Goal: Task Accomplishment & Management: Use online tool/utility

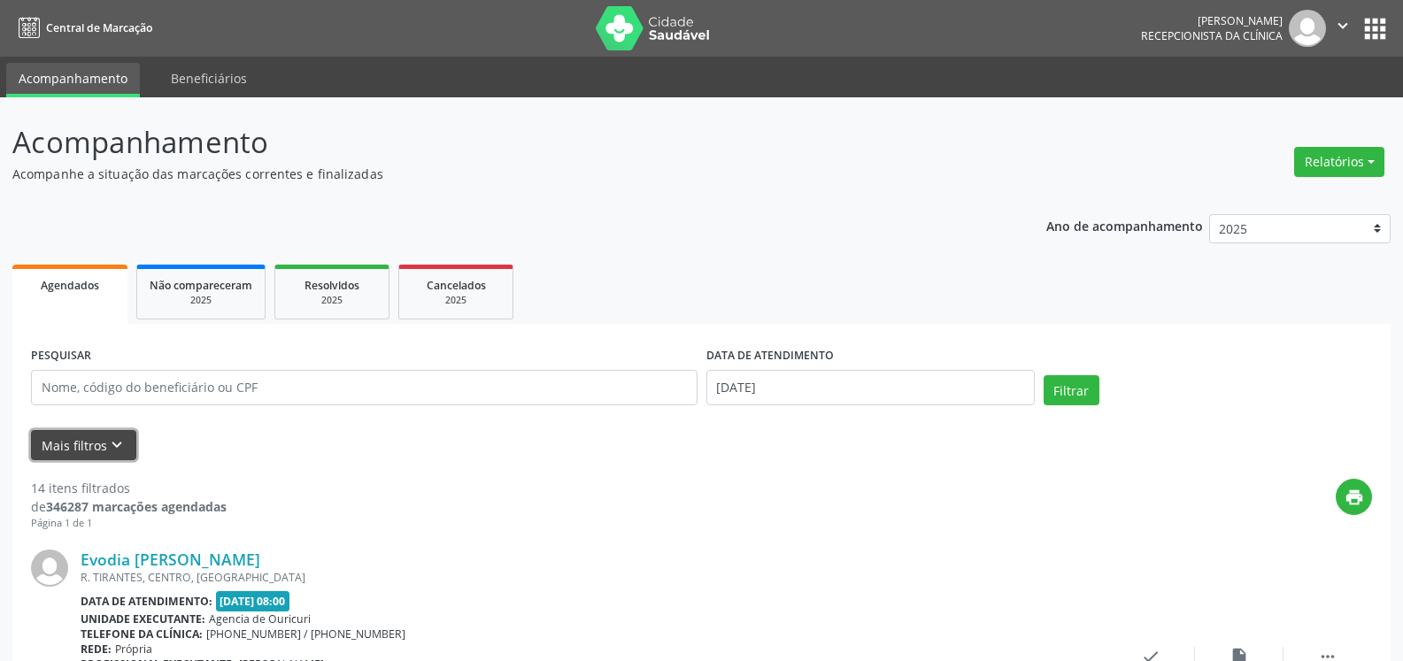
click at [60, 452] on button "Mais filtros keyboard_arrow_down" at bounding box center [83, 445] width 105 height 31
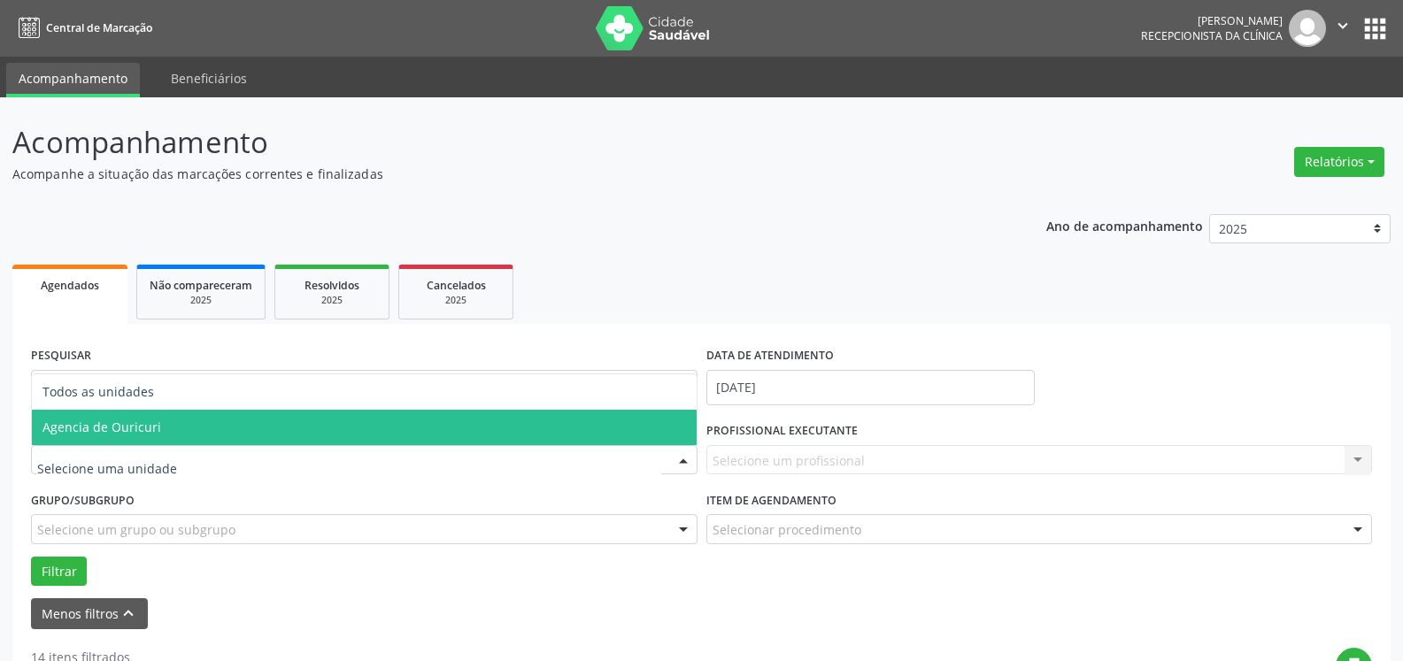
click at [148, 437] on span "Agencia de Ouricuri" at bounding box center [364, 427] width 665 height 35
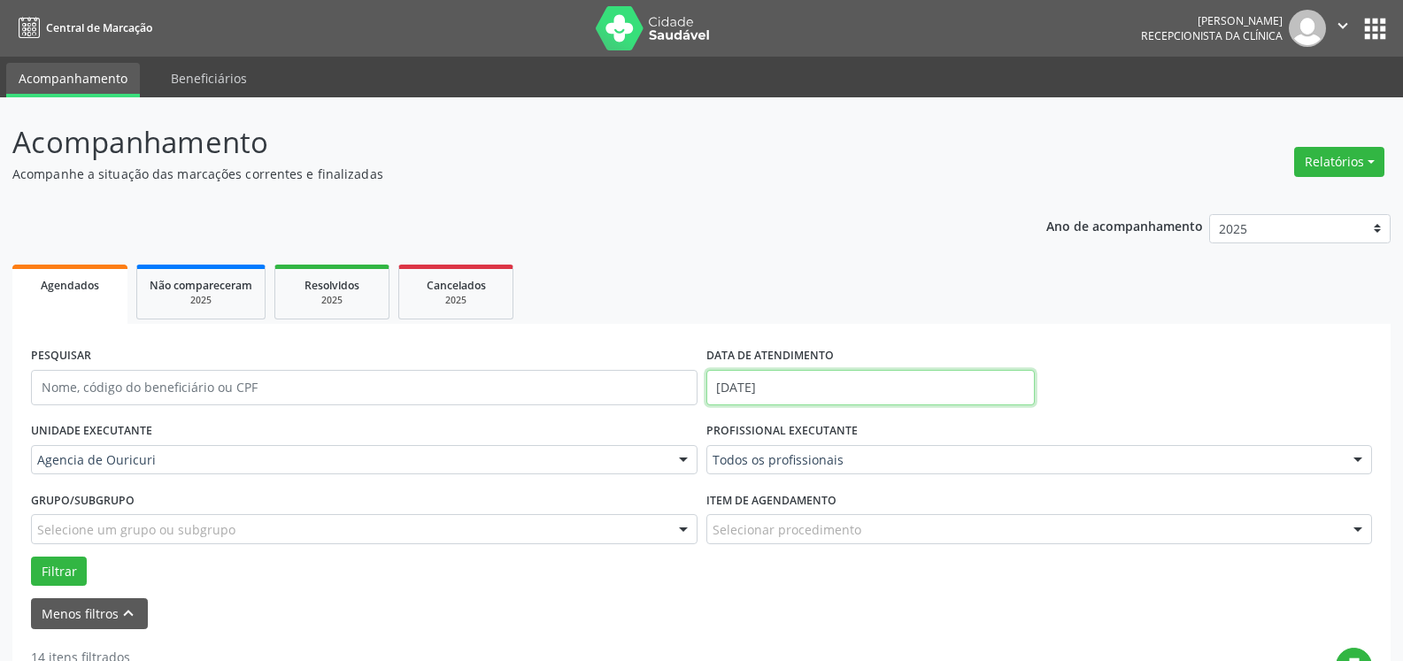
click at [852, 404] on input "[DATE]" at bounding box center [870, 387] width 328 height 35
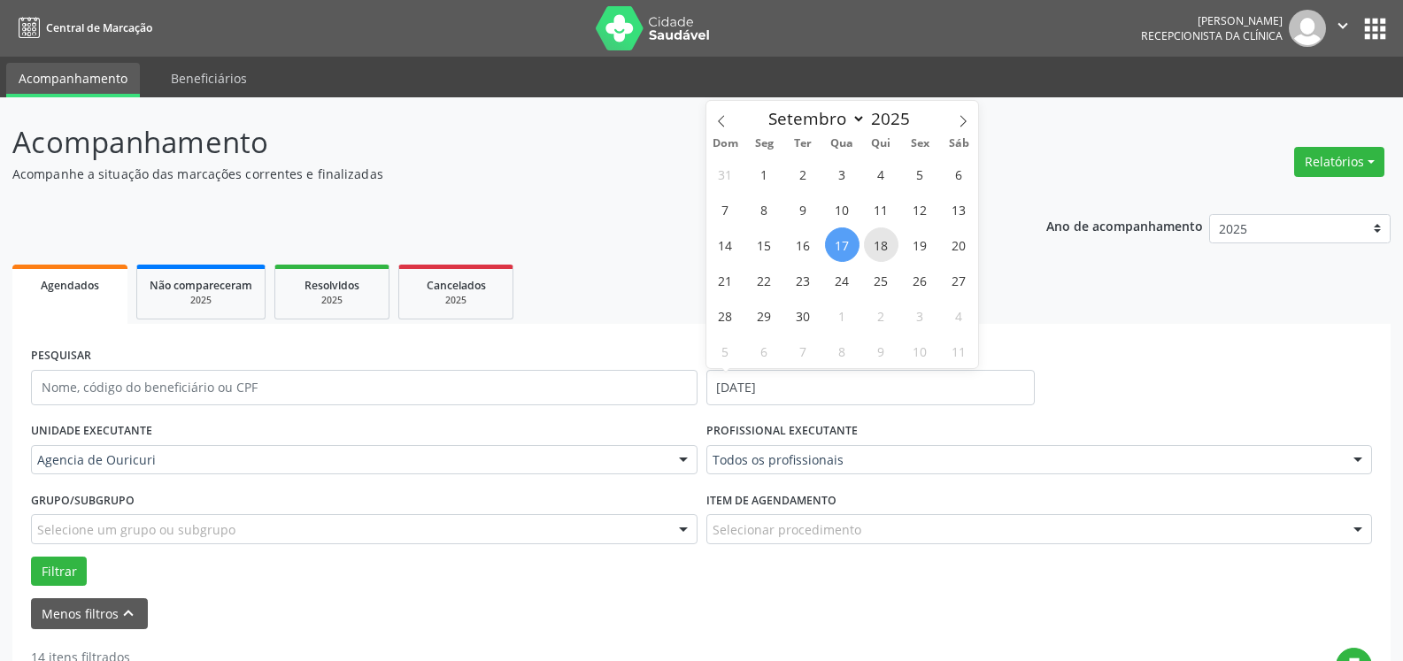
click at [881, 237] on span "18" at bounding box center [881, 244] width 35 height 35
type input "[DATE]"
click at [889, 258] on span "18" at bounding box center [881, 244] width 35 height 35
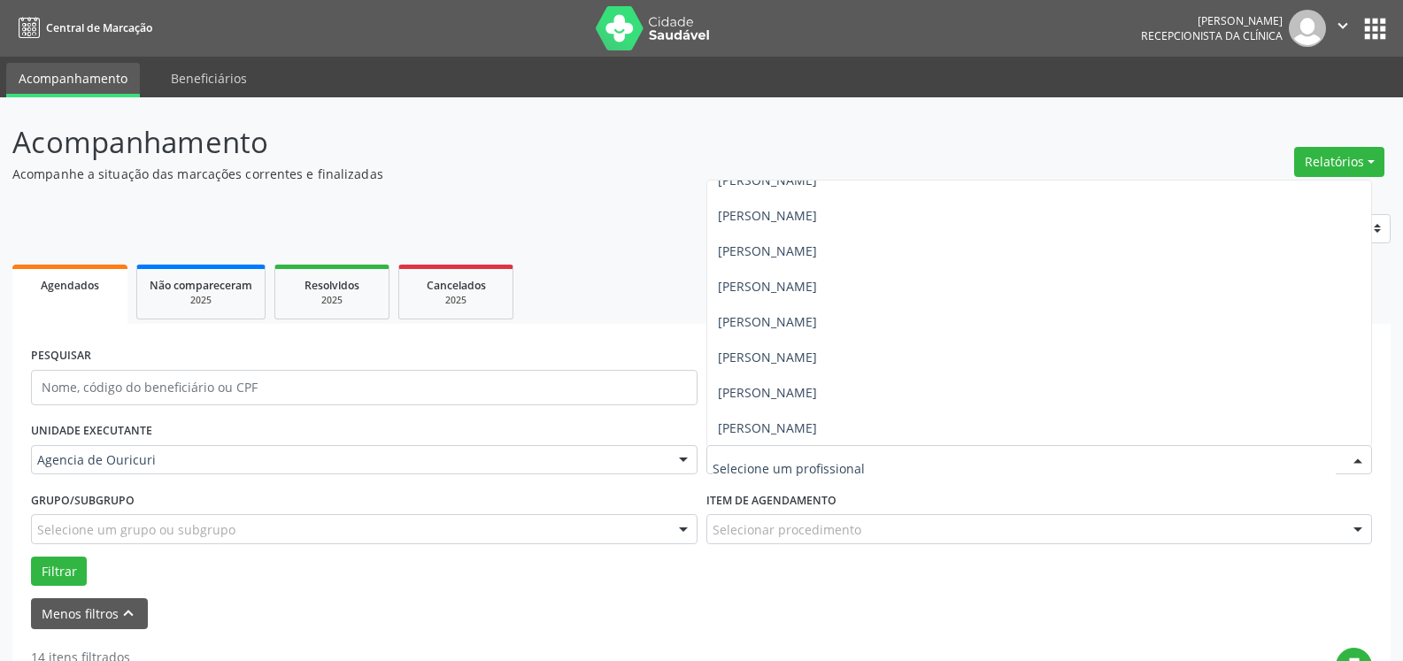
scroll to position [373, 0]
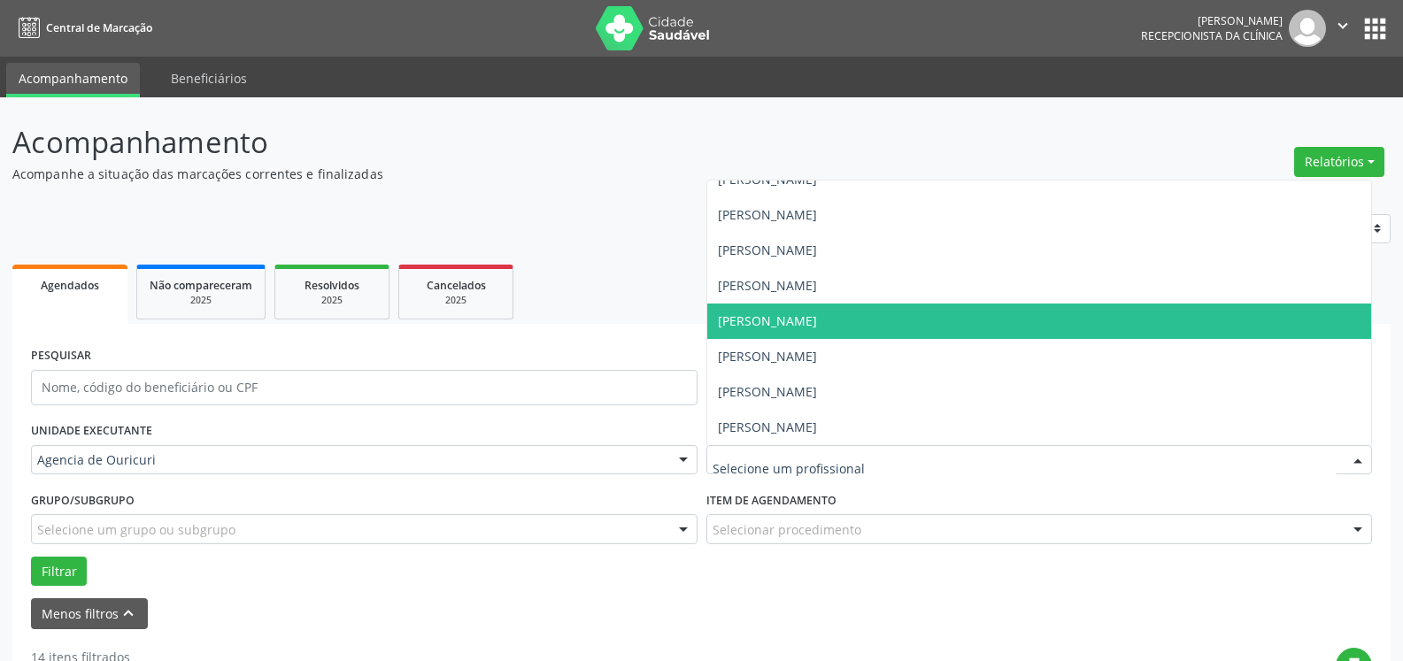
click at [850, 310] on span "[PERSON_NAME]" at bounding box center [1039, 321] width 665 height 35
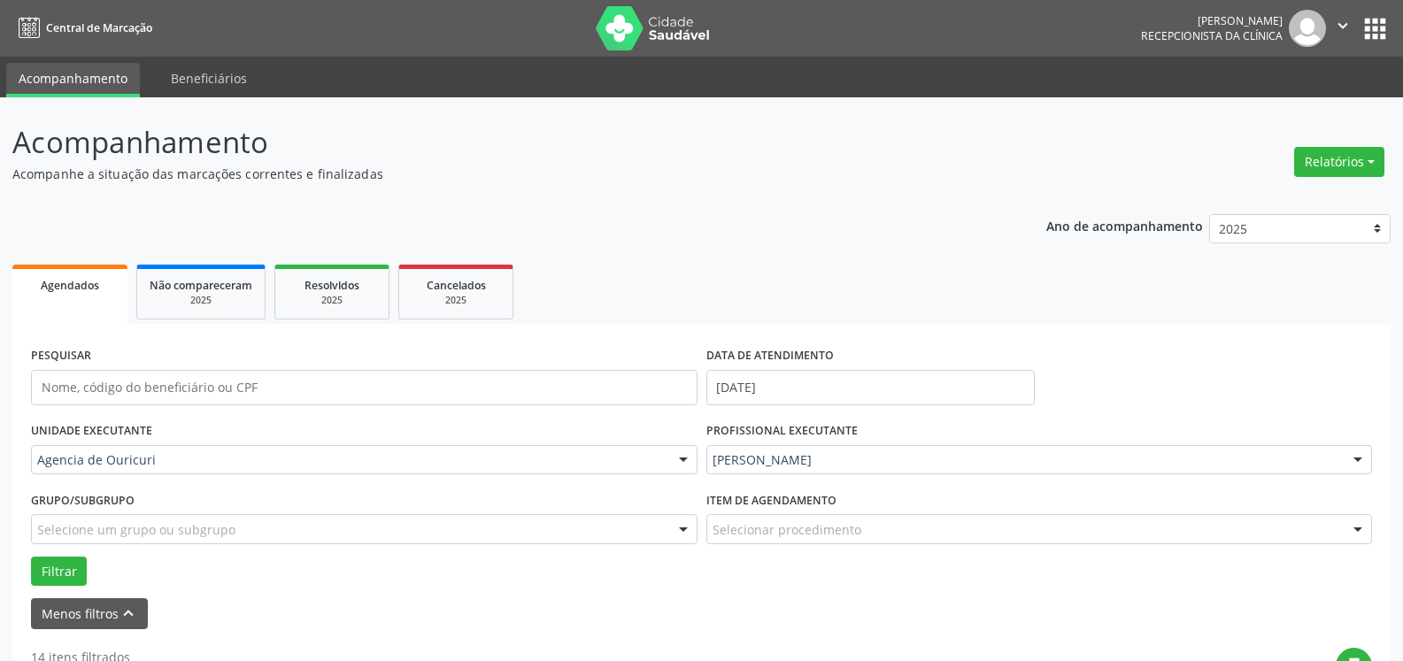
click at [812, 547] on div "Item de agendamento Selecionar procedimento #0000 - Alergologia #0001 - Angiolo…" at bounding box center [1039, 521] width 675 height 69
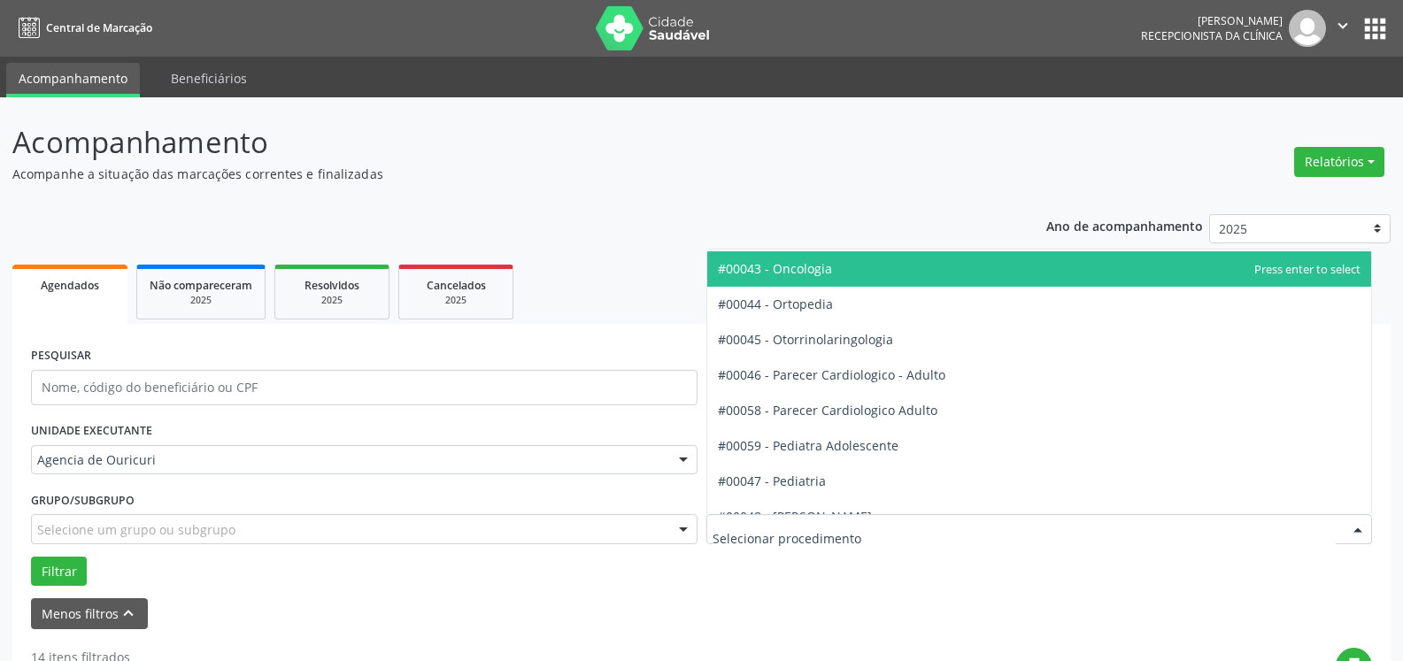
scroll to position [2478, 0]
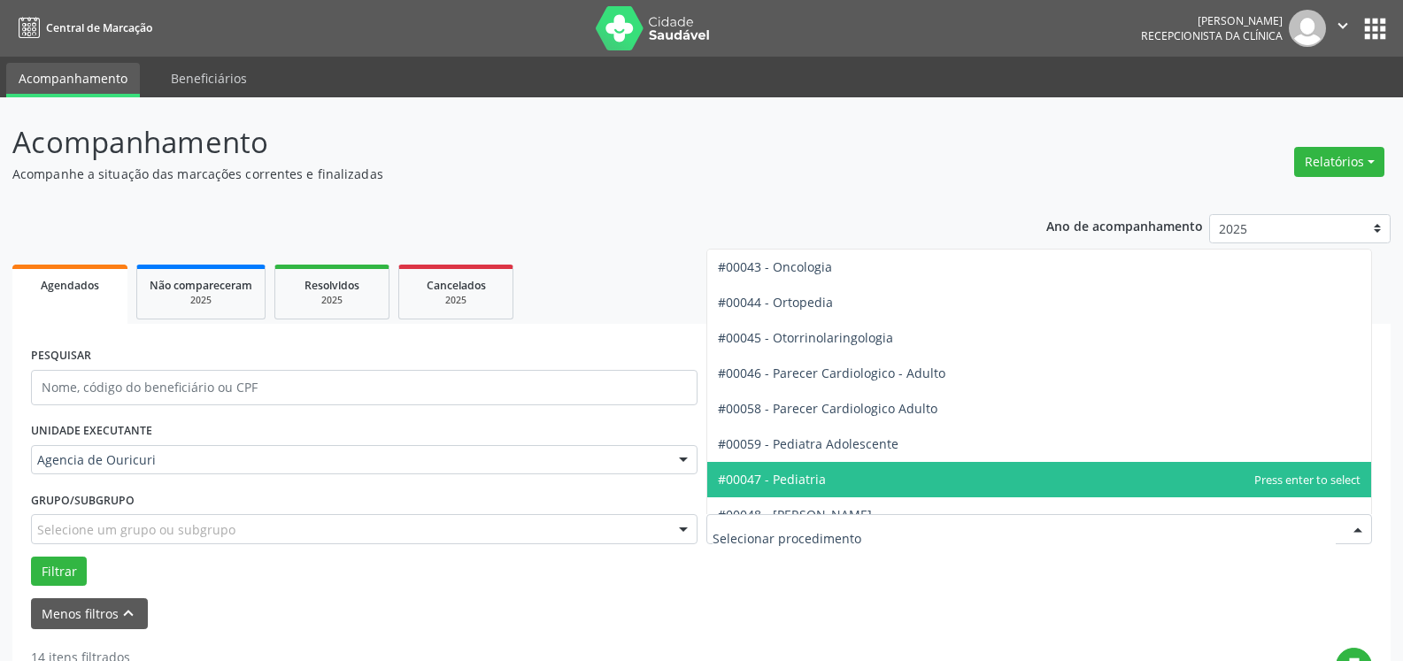
click at [843, 472] on span "#00047 - Pediatria" at bounding box center [1039, 479] width 665 height 35
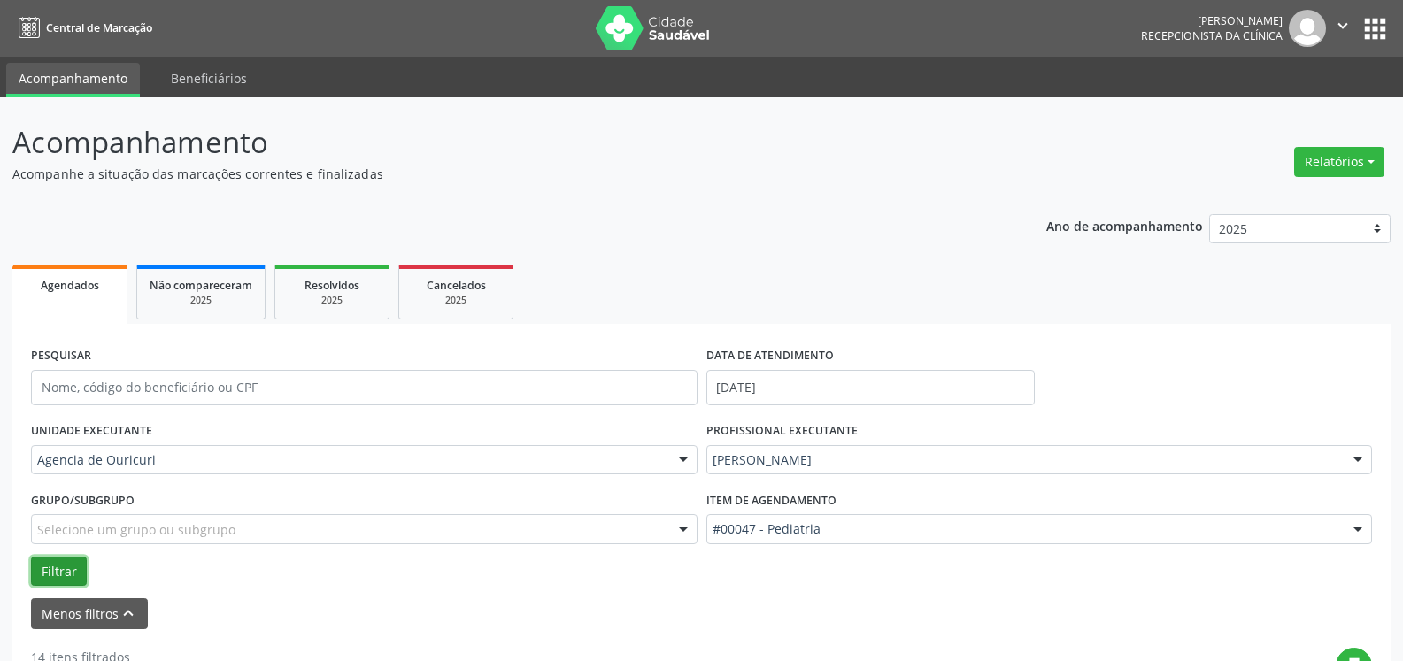
click at [53, 567] on button "Filtrar" at bounding box center [59, 572] width 56 height 30
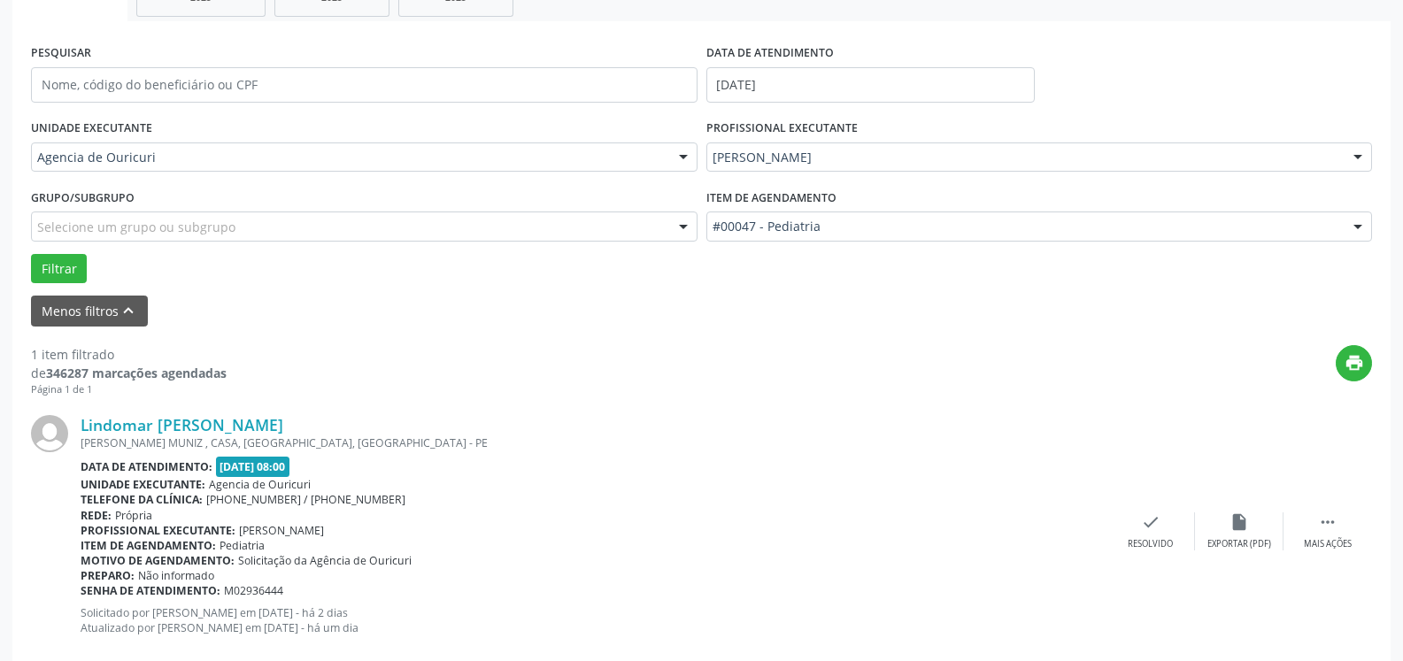
scroll to position [339, 0]
